Goal: Task Accomplishment & Management: Manage account settings

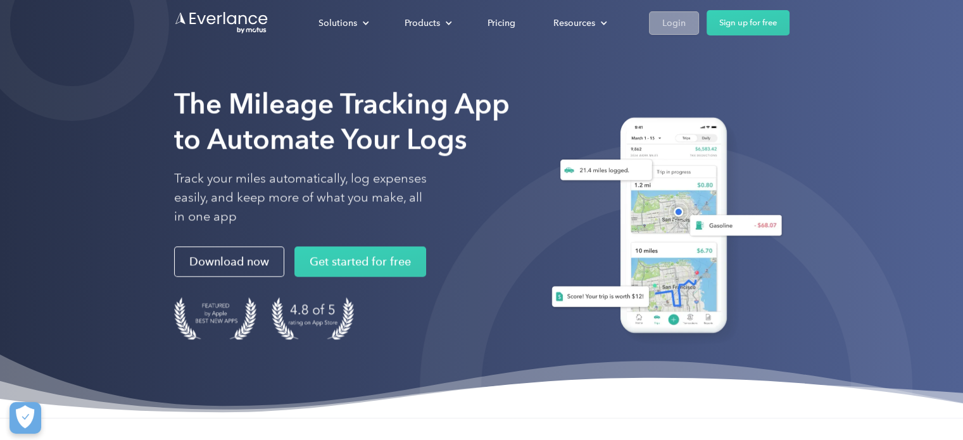
click at [674, 17] on div "Login" at bounding box center [673, 23] width 23 height 16
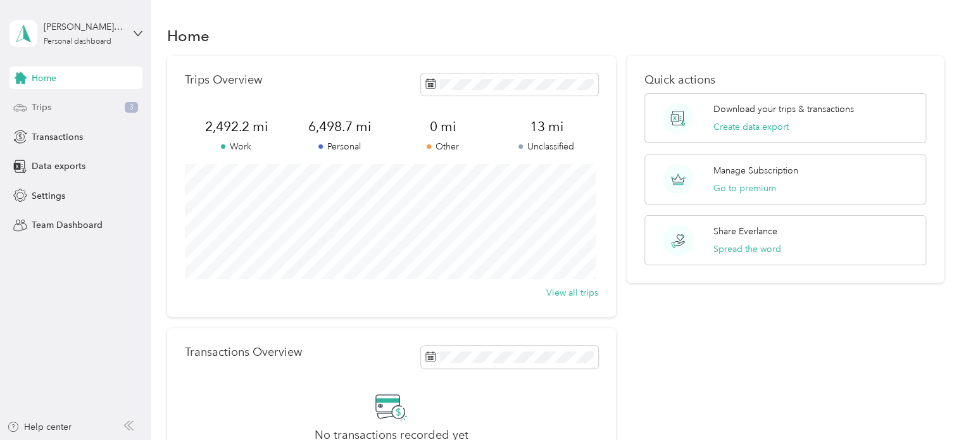
click at [84, 111] on div "Trips 3" at bounding box center [75, 107] width 133 height 23
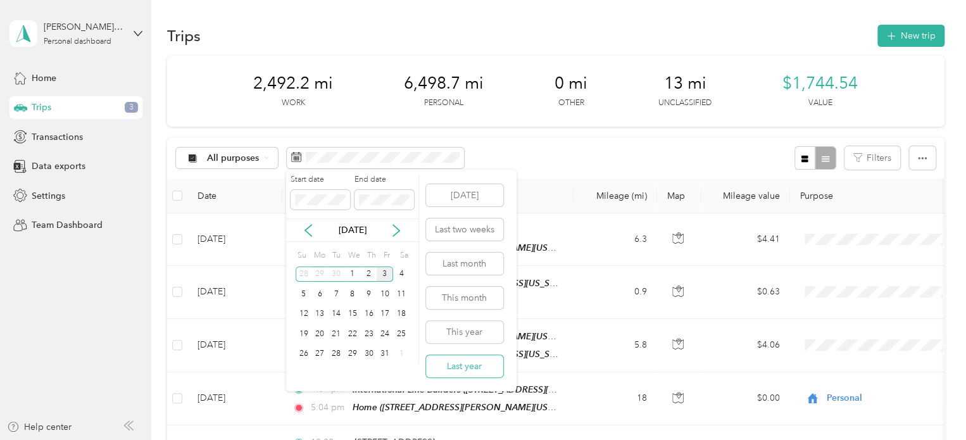
click at [463, 371] on button "Last year" at bounding box center [464, 366] width 77 height 22
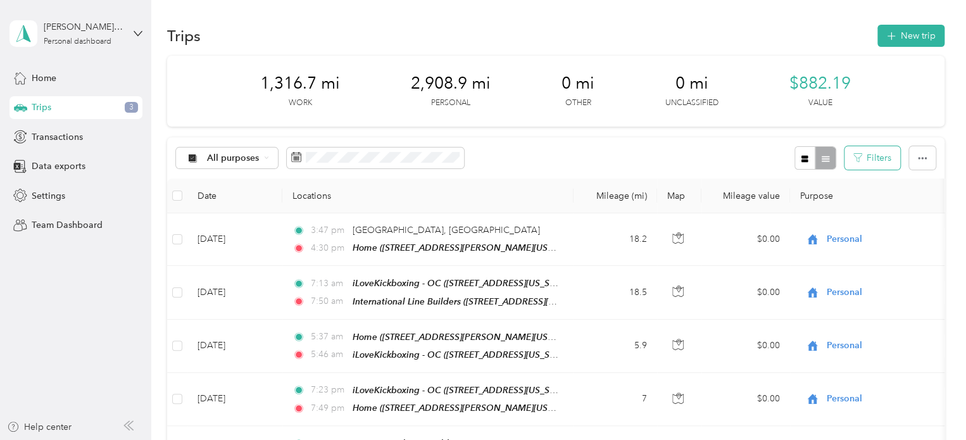
click at [876, 165] on button "Filters" at bounding box center [873, 157] width 56 height 23
click at [204, 202] on th "Date" at bounding box center [234, 196] width 95 height 35
click at [208, 200] on th "Date" at bounding box center [234, 196] width 95 height 35
click at [909, 160] on button "button" at bounding box center [922, 157] width 27 height 23
click at [251, 161] on span "All purposes" at bounding box center [233, 158] width 53 height 9
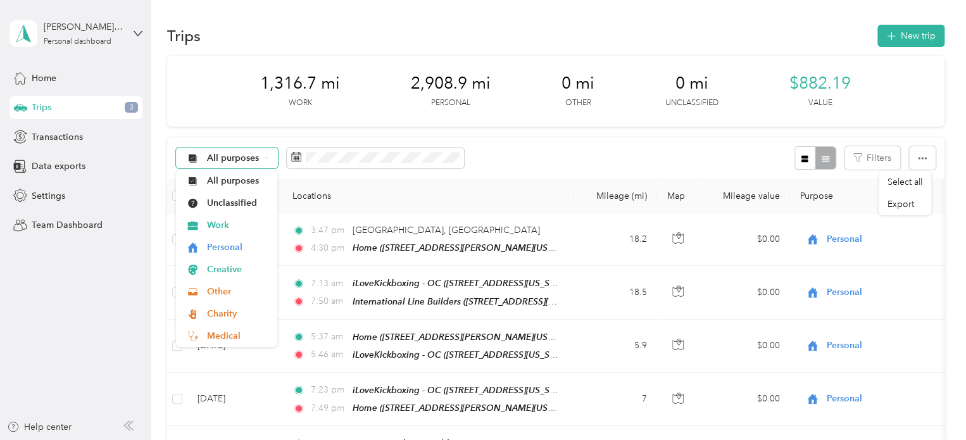
click at [251, 161] on span "All purposes" at bounding box center [233, 158] width 53 height 9
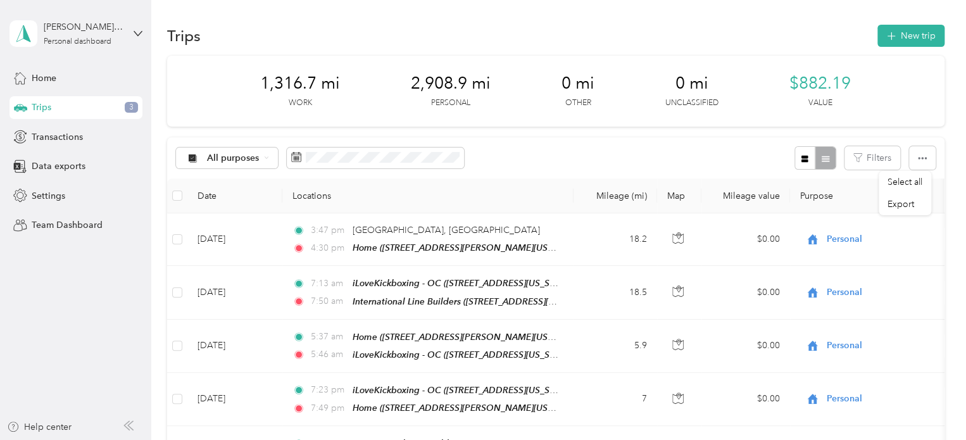
click at [496, 169] on div "All purposes Filters" at bounding box center [555, 157] width 777 height 41
click at [210, 194] on th "Date" at bounding box center [234, 196] width 95 height 35
click at [299, 155] on icon at bounding box center [296, 157] width 10 height 10
click at [867, 159] on button "Filters" at bounding box center [873, 157] width 56 height 23
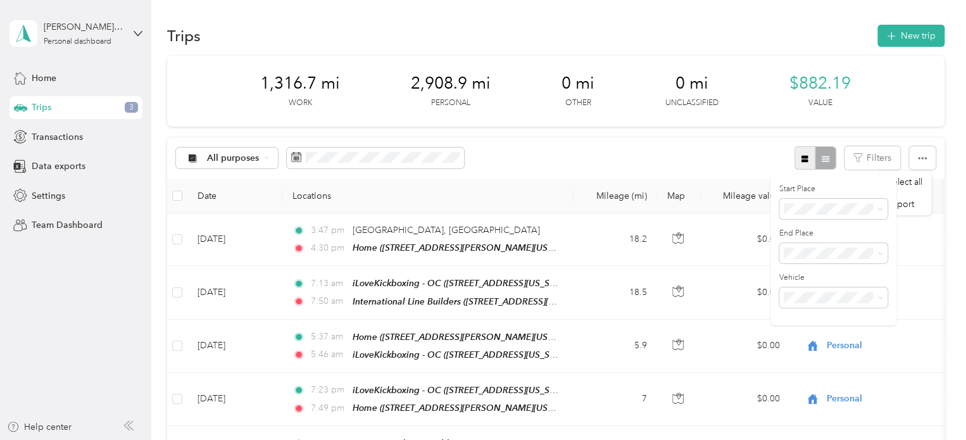
click at [795, 158] on button "button" at bounding box center [806, 157] width 22 height 23
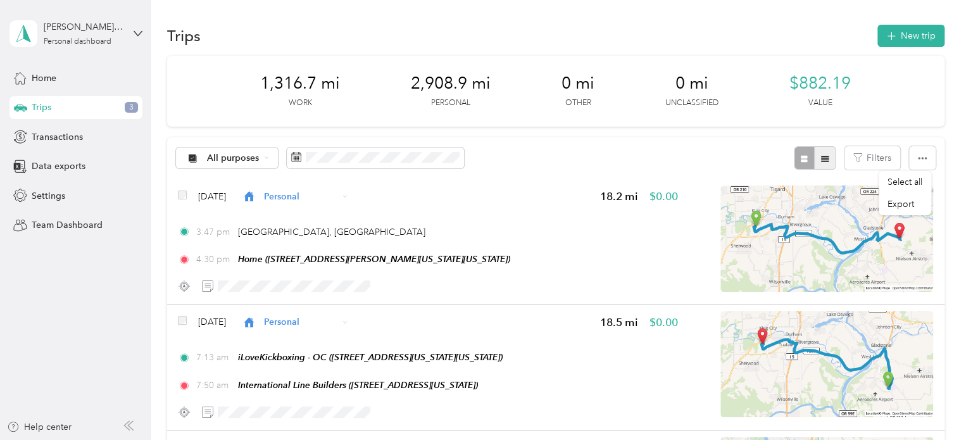
click at [821, 160] on icon "button" at bounding box center [825, 159] width 8 height 6
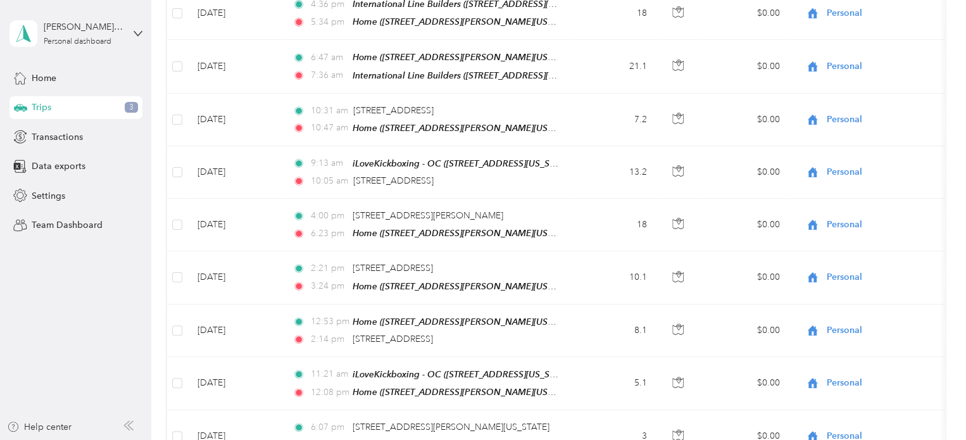
scroll to position [1299, 0]
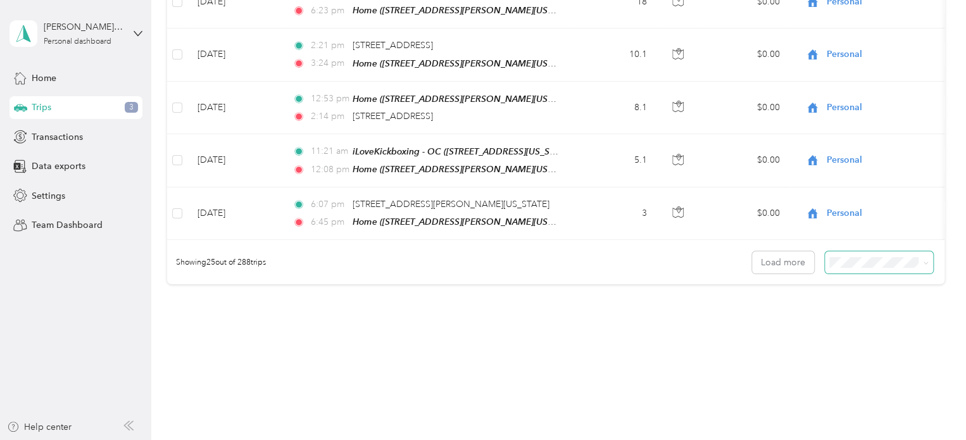
click at [846, 253] on span at bounding box center [879, 262] width 108 height 22
click at [920, 256] on span at bounding box center [924, 262] width 10 height 13
click at [923, 260] on icon at bounding box center [926, 263] width 6 height 6
click at [863, 309] on span "100 per load" at bounding box center [857, 311] width 52 height 11
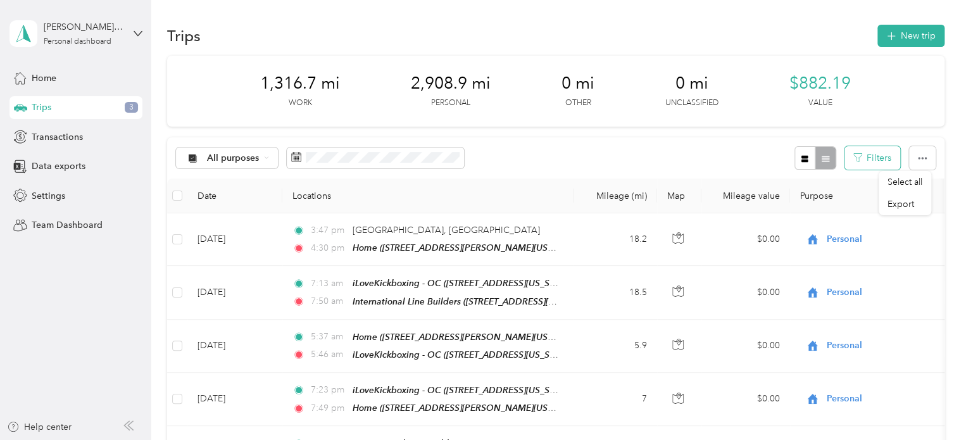
click at [860, 163] on button "Filters" at bounding box center [873, 157] width 56 height 23
click at [912, 160] on button "button" at bounding box center [922, 157] width 27 height 23
click at [210, 202] on th "Date" at bounding box center [234, 196] width 95 height 35
click at [210, 197] on th "Date" at bounding box center [234, 196] width 95 height 35
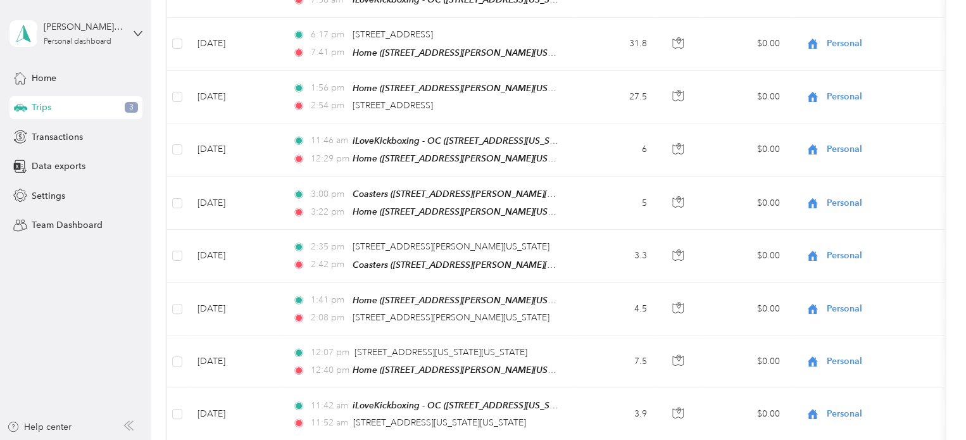
scroll to position [5196, 0]
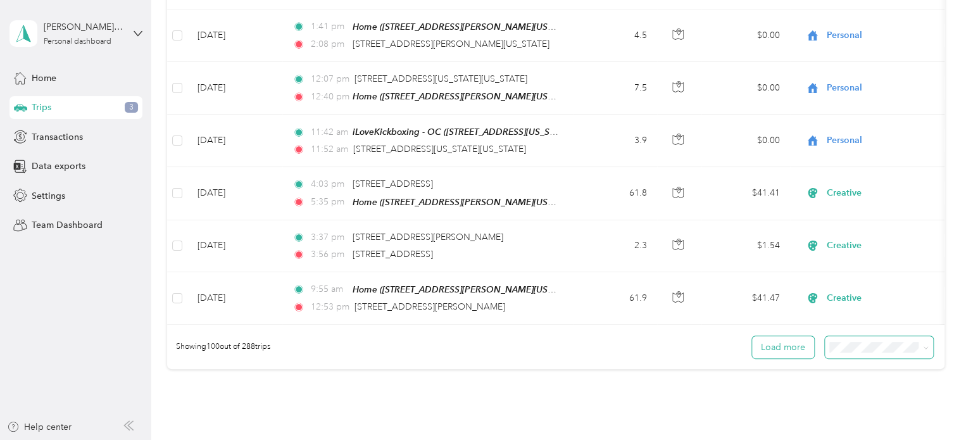
click at [785, 336] on button "Load more" at bounding box center [783, 347] width 62 height 22
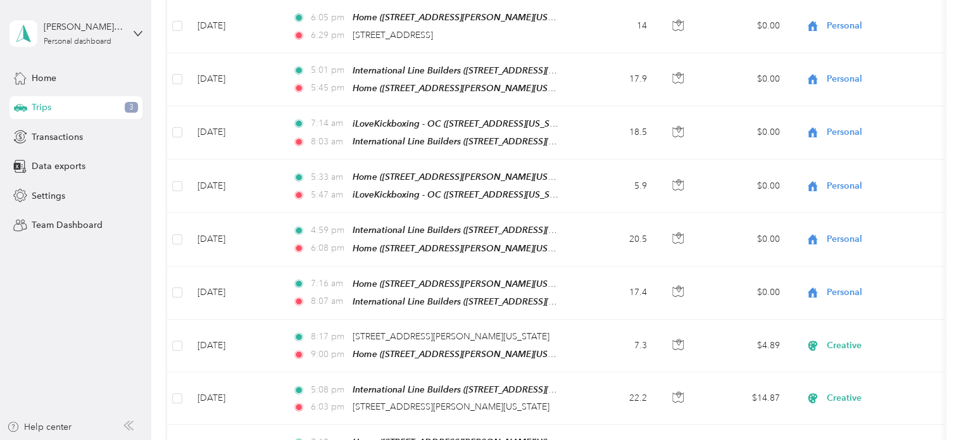
scroll to position [0, 0]
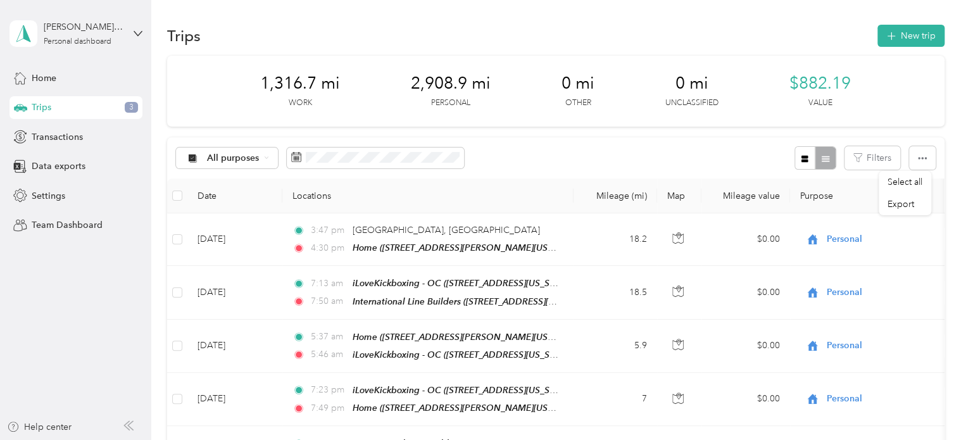
click at [496, 161] on div "All purposes Filters" at bounding box center [555, 157] width 777 height 41
